Goal: Task Accomplishment & Management: Complete application form

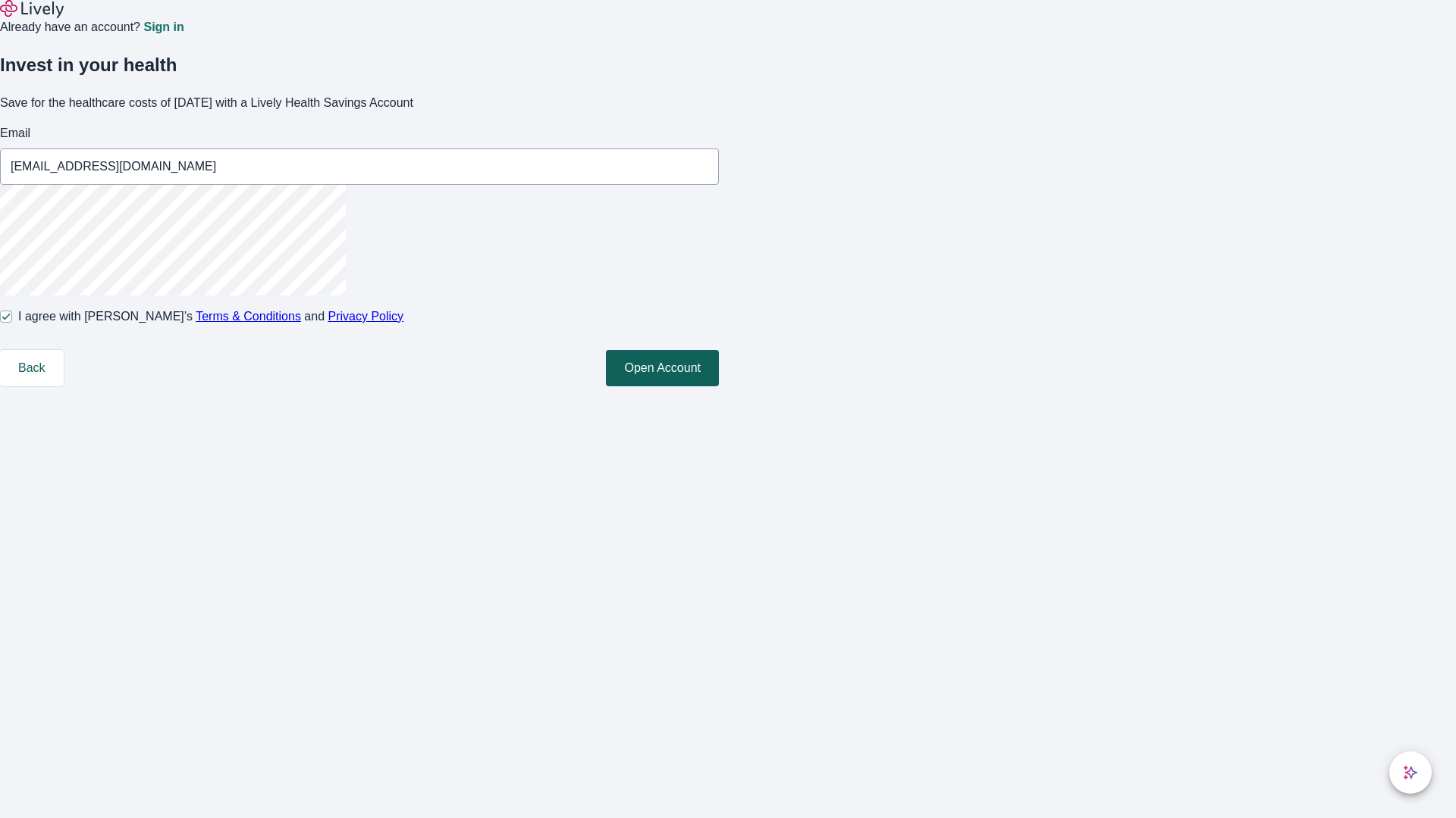
click at [719, 386] on button "Open Account" at bounding box center [662, 368] width 113 height 36
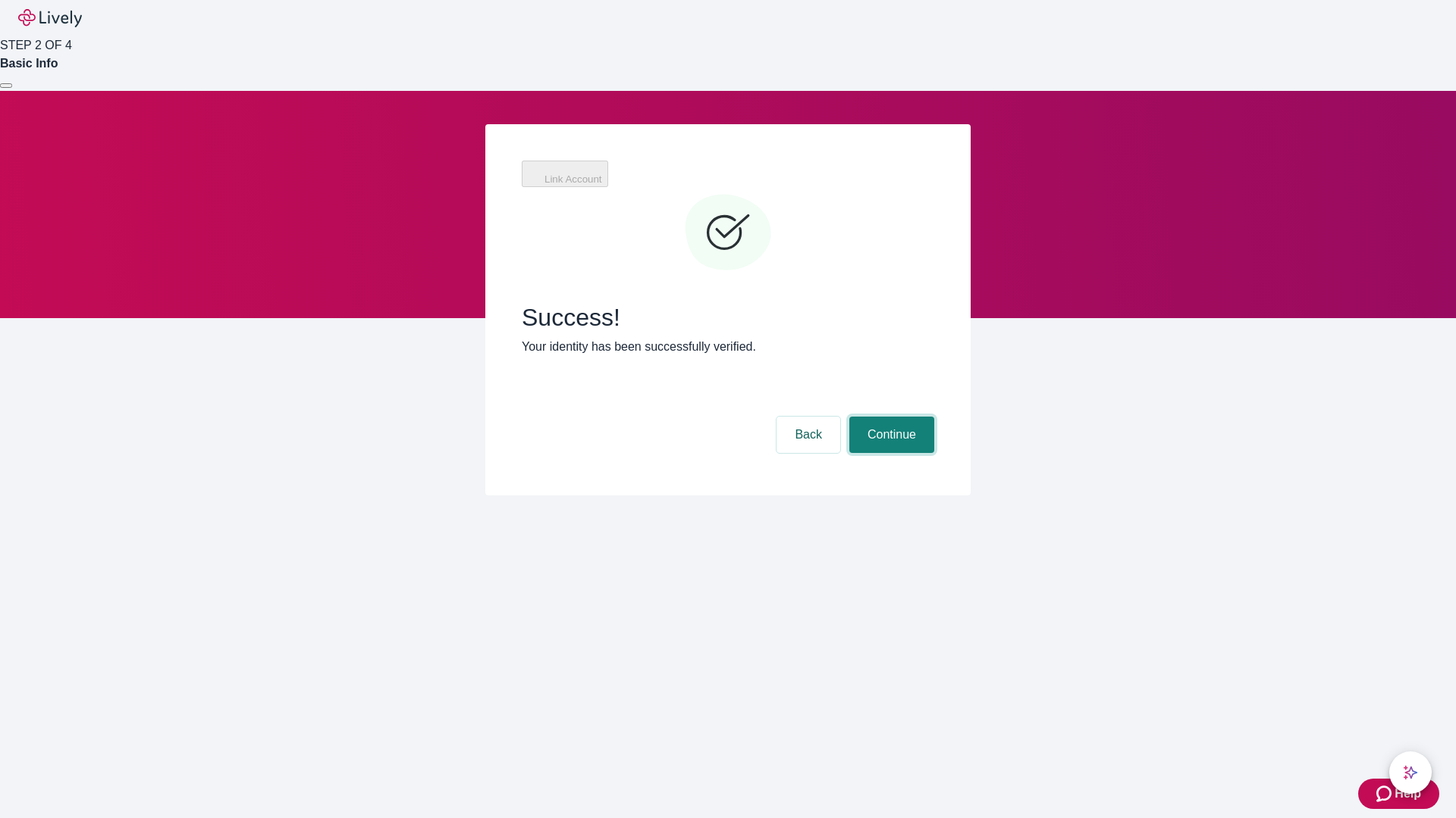
click at [890, 417] on button "Continue" at bounding box center [892, 435] width 85 height 36
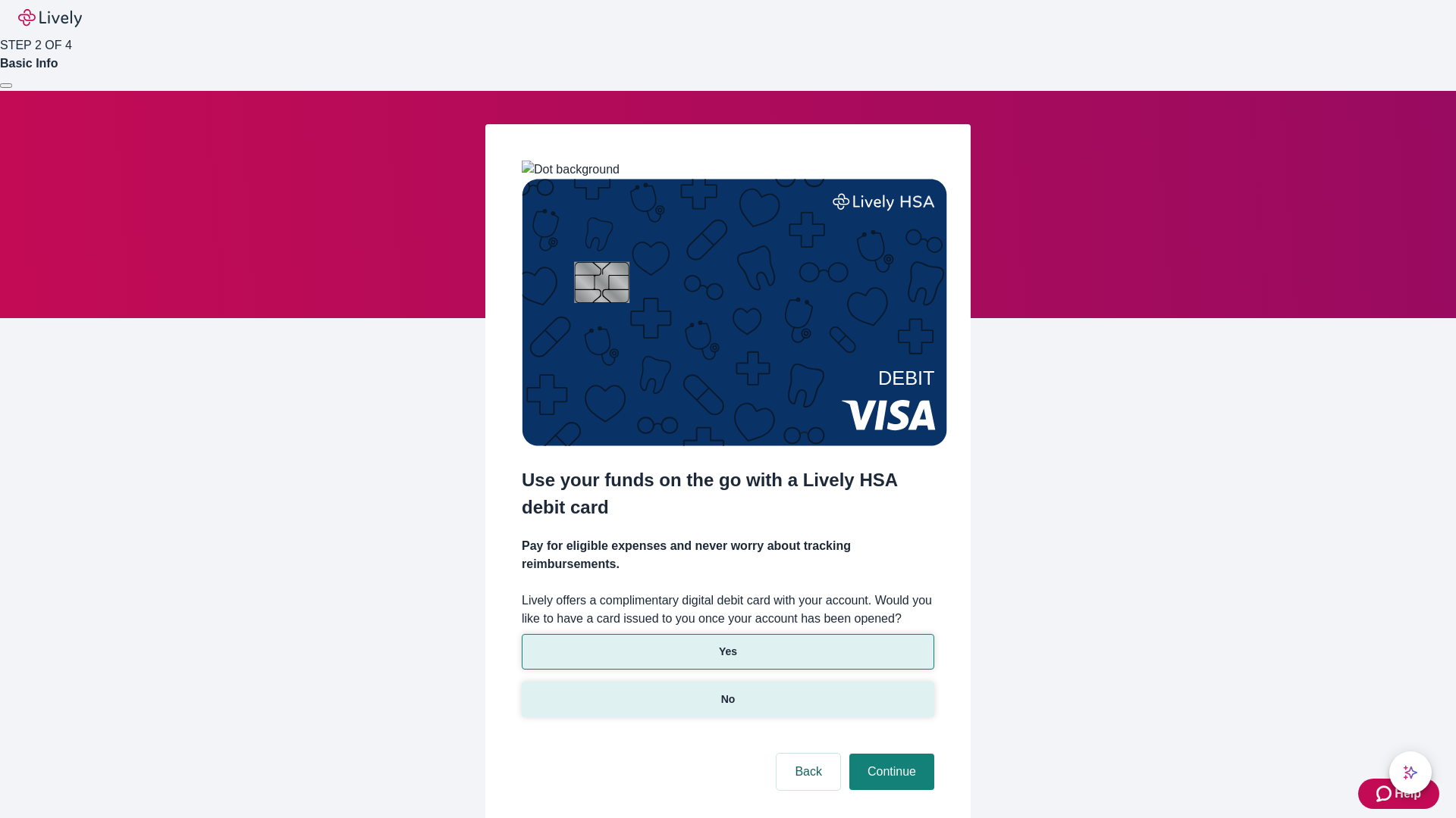
click at [728, 692] on p "No" at bounding box center [728, 700] width 14 height 16
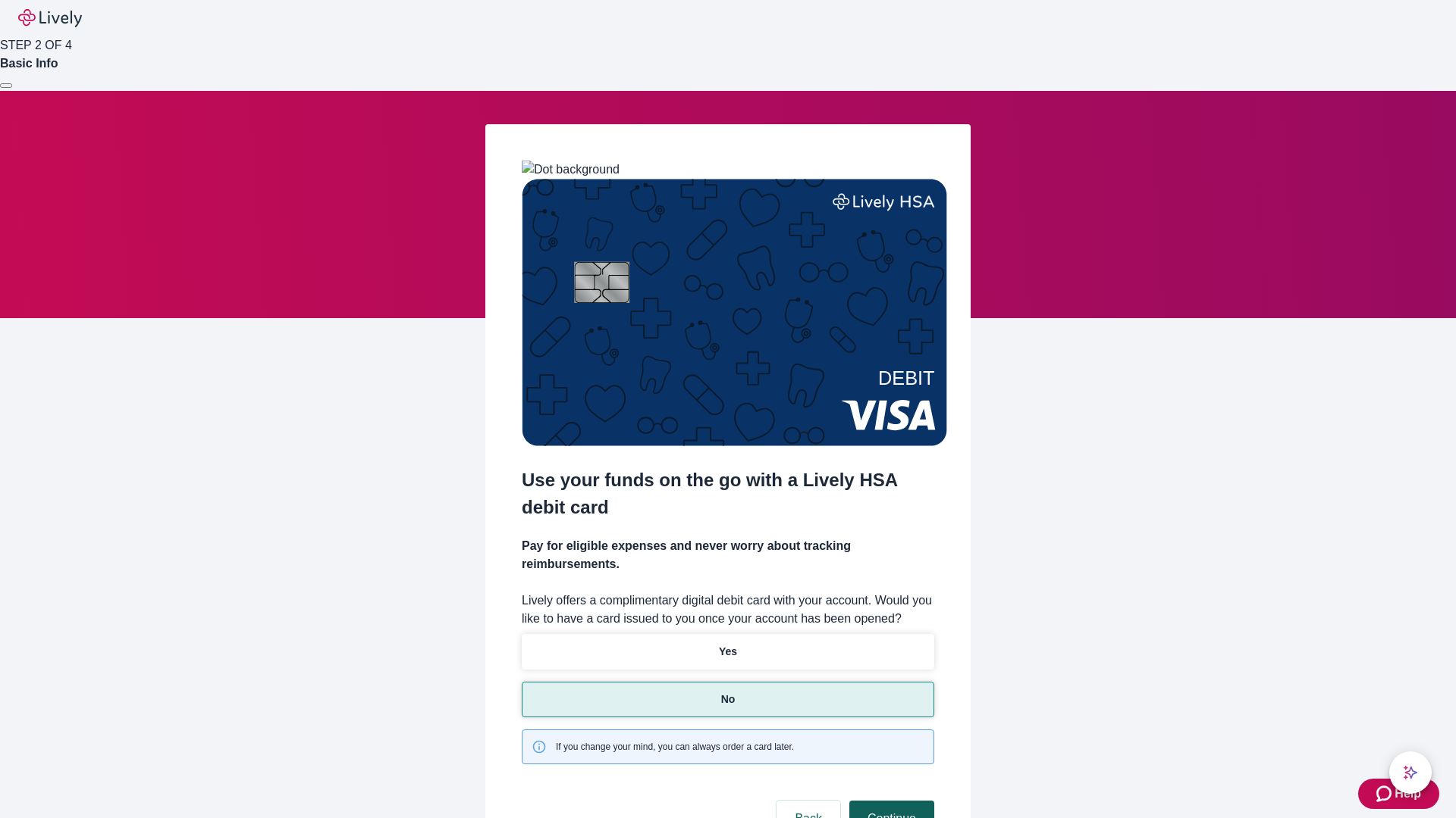
click at [890, 801] on button "Continue" at bounding box center [892, 819] width 85 height 36
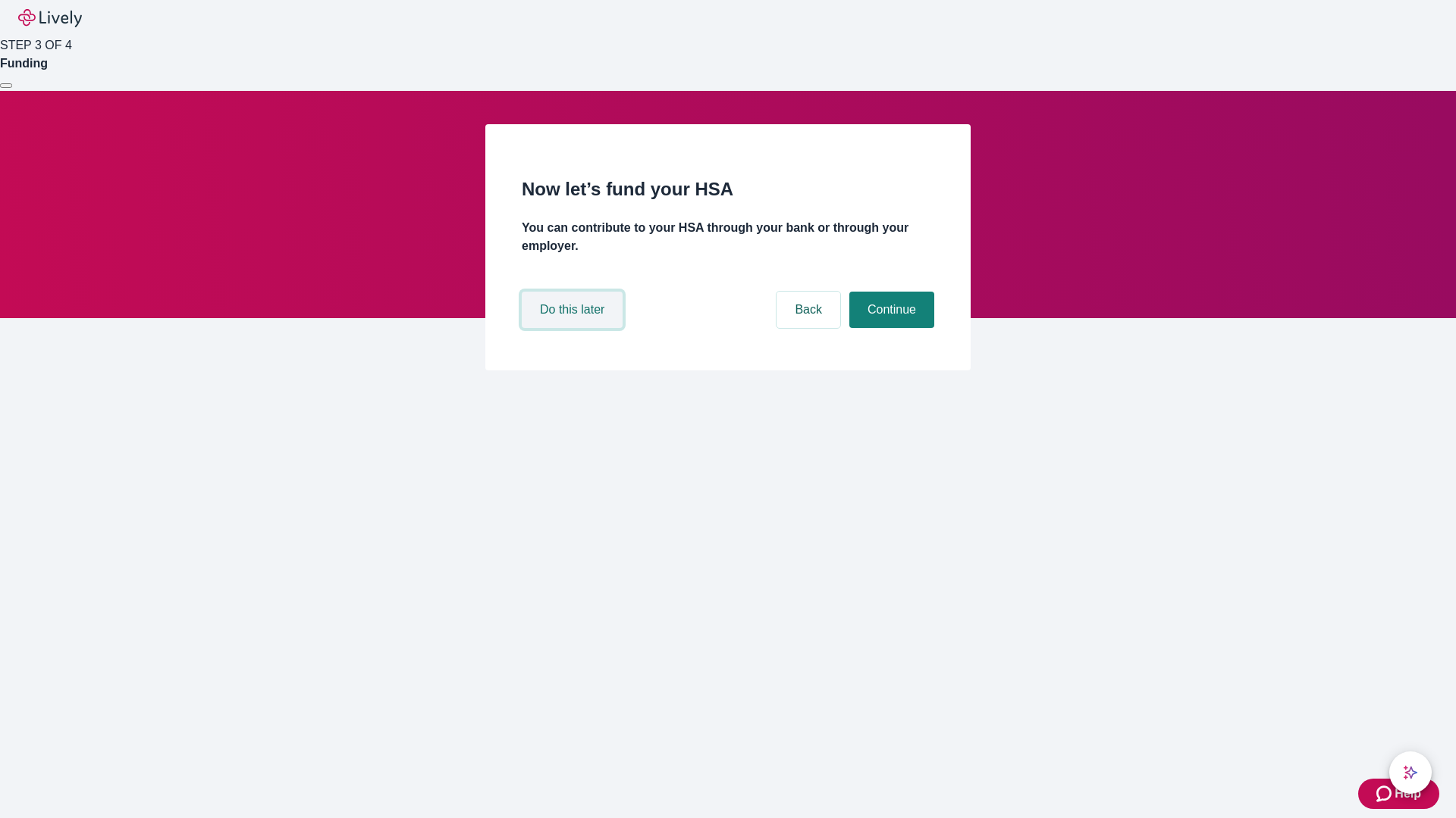
click at [574, 329] on button "Do this later" at bounding box center [572, 310] width 100 height 36
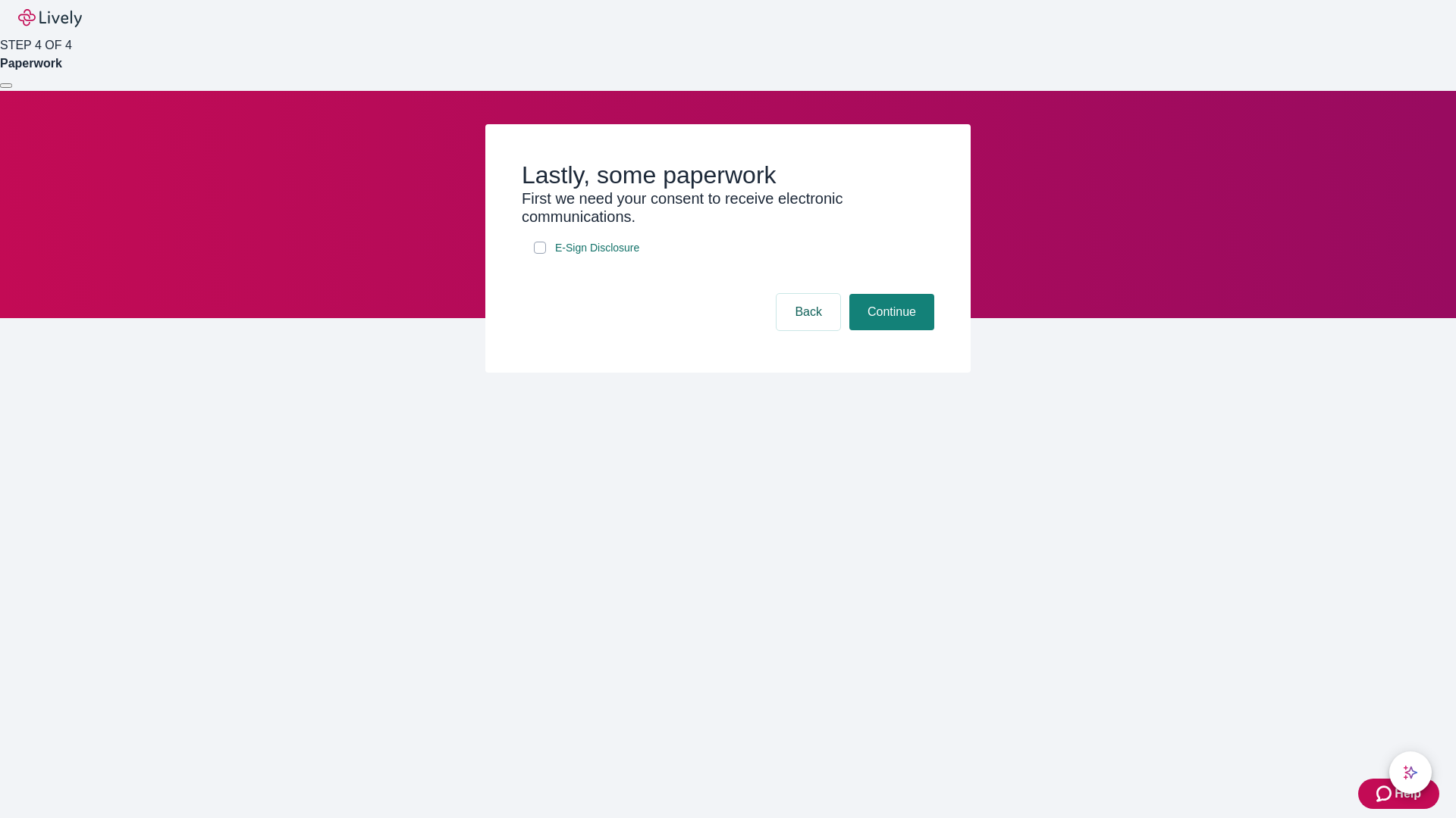
click at [540, 254] on input "E-Sign Disclosure" at bounding box center [540, 247] width 12 height 12
checkbox input "true"
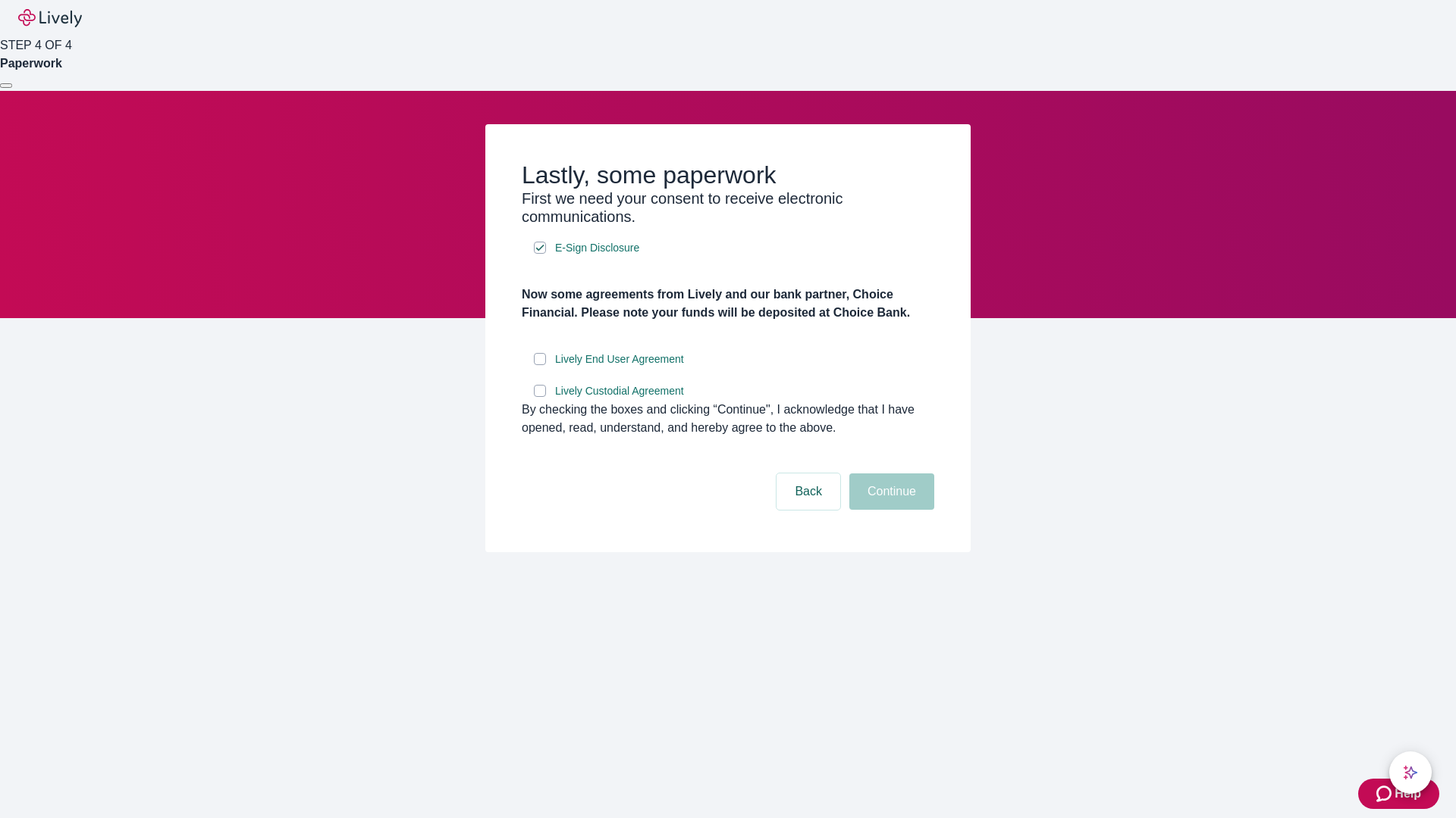
click at [540, 365] on input "Lively End User Agreement" at bounding box center [540, 359] width 12 height 12
checkbox input "true"
click at [540, 397] on input "Lively Custodial Agreement" at bounding box center [540, 391] width 12 height 12
checkbox input "true"
click at [890, 510] on button "Continue" at bounding box center [892, 491] width 85 height 36
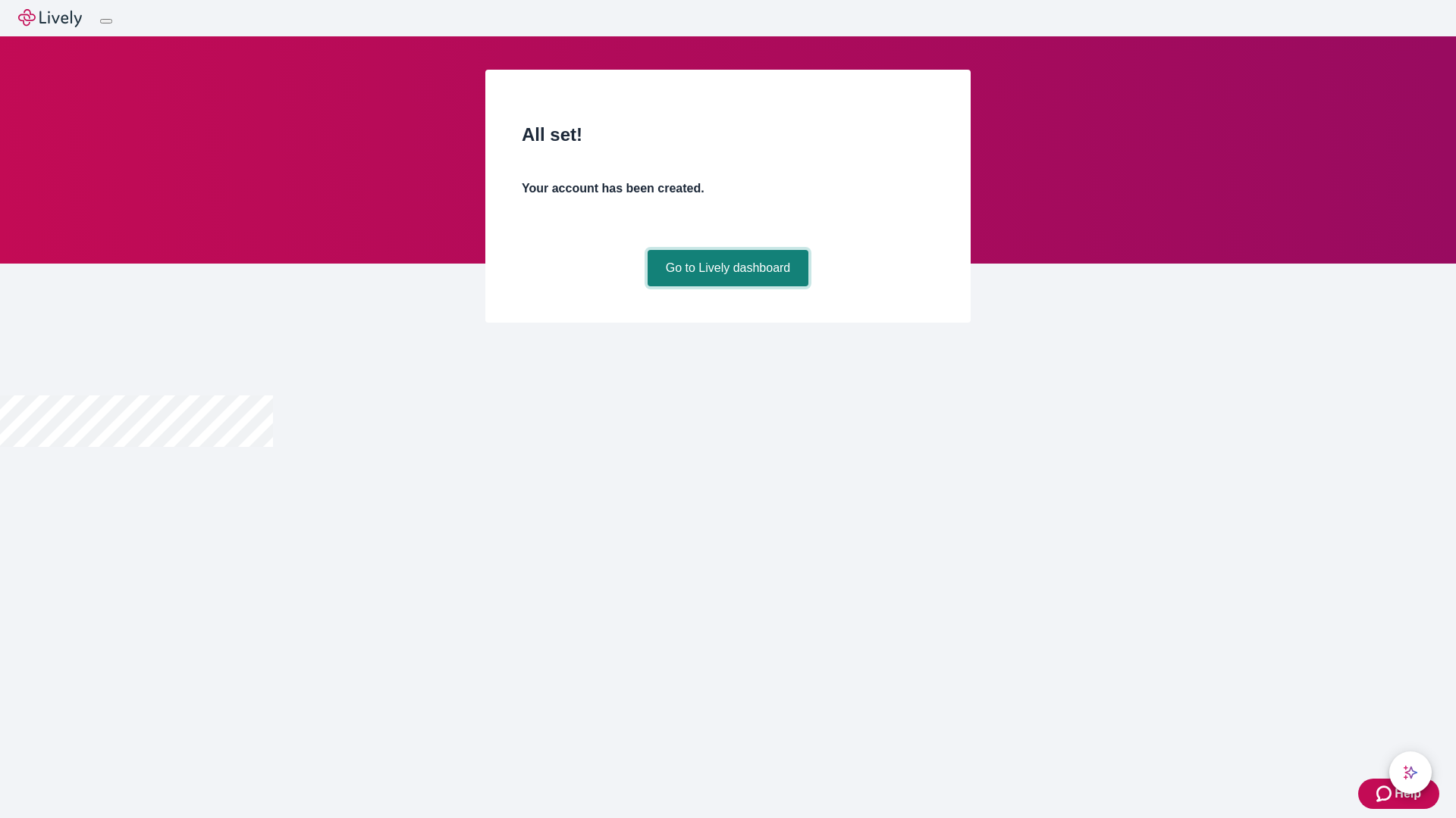
click at [728, 287] on link "Go to Lively dashboard" at bounding box center [728, 268] width 161 height 36
